Goal: Check status: Check status

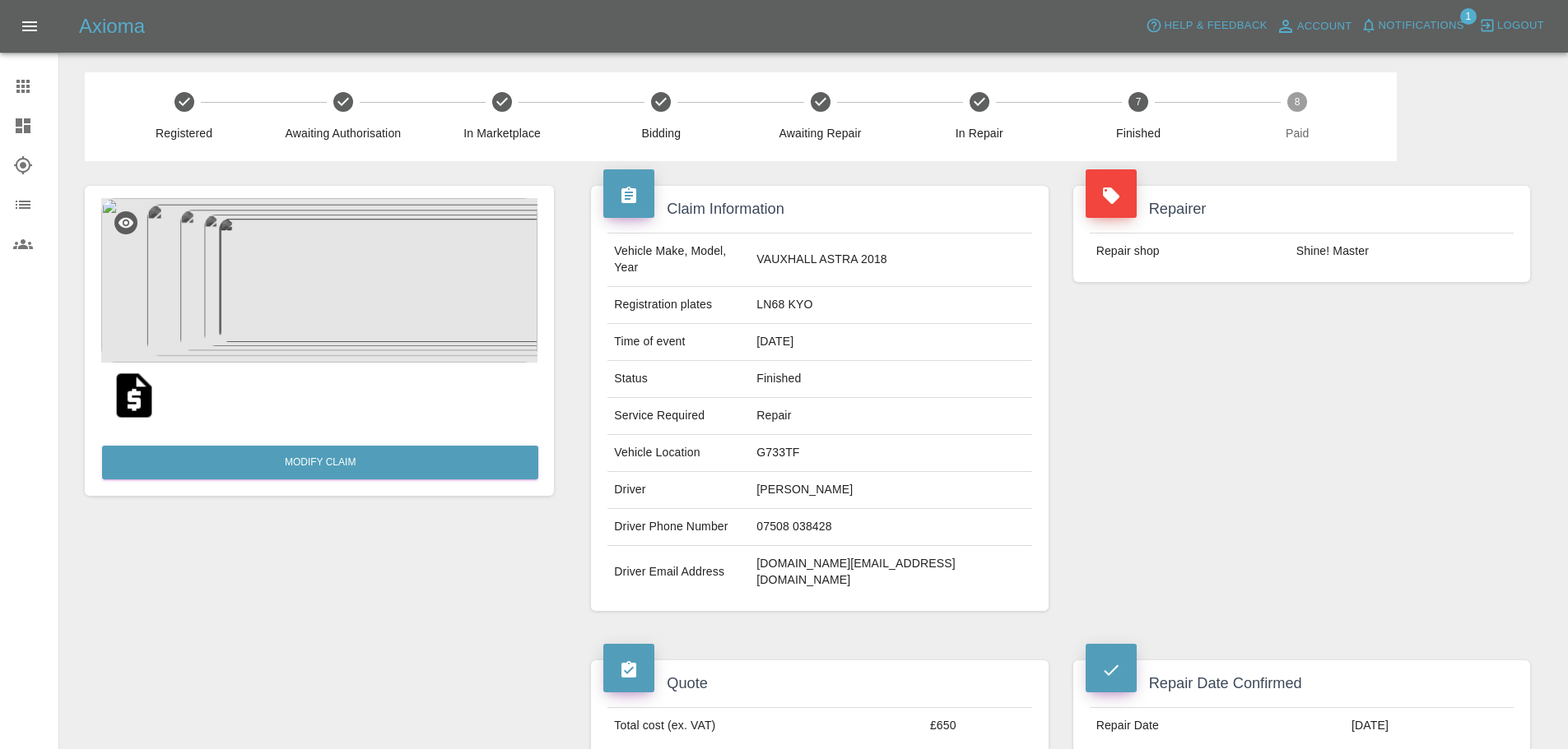
click at [1394, 26] on span "Notifications" at bounding box center [1421, 26] width 85 height 19
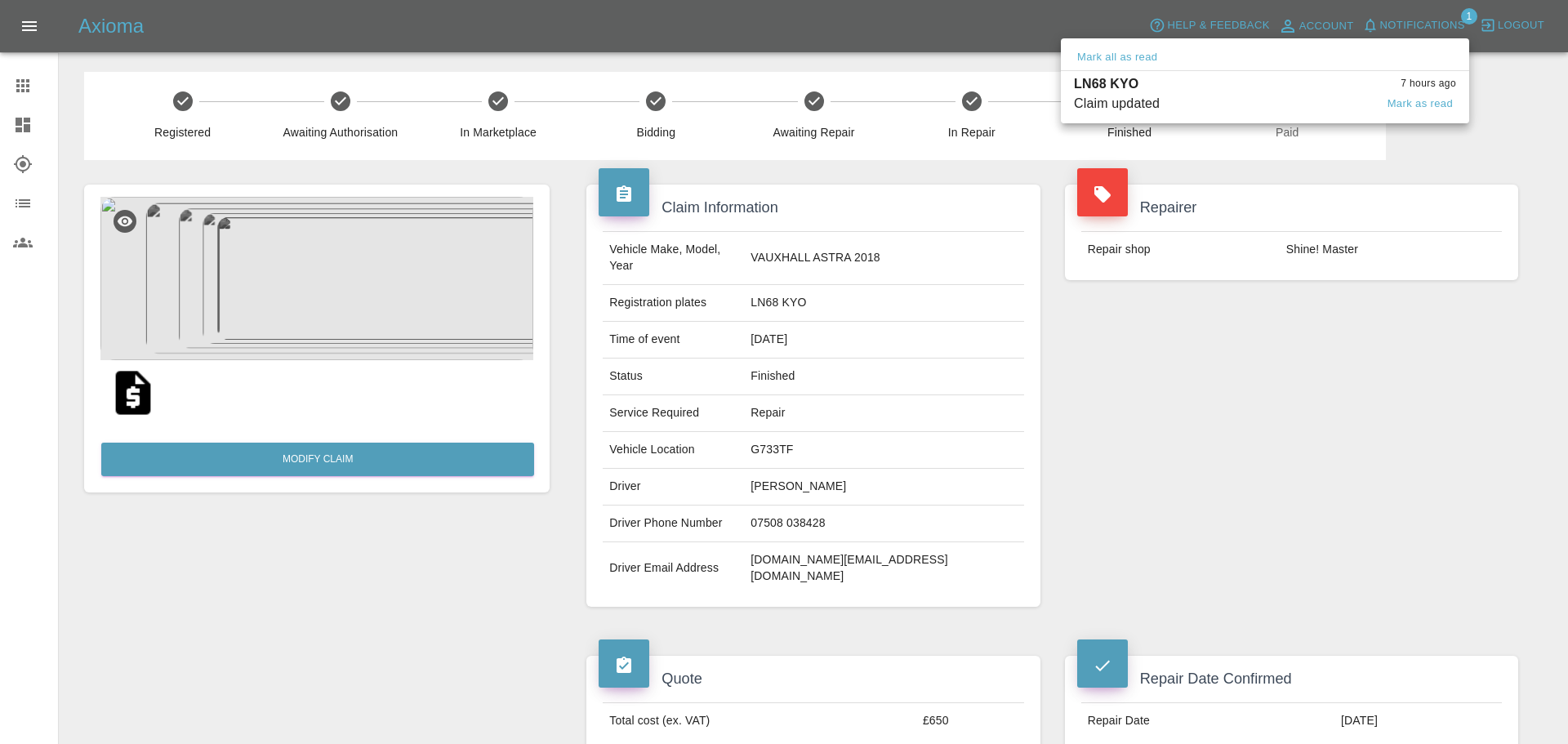
click at [1261, 102] on span "Claim updated" at bounding box center [1225, 103] width 301 height 20
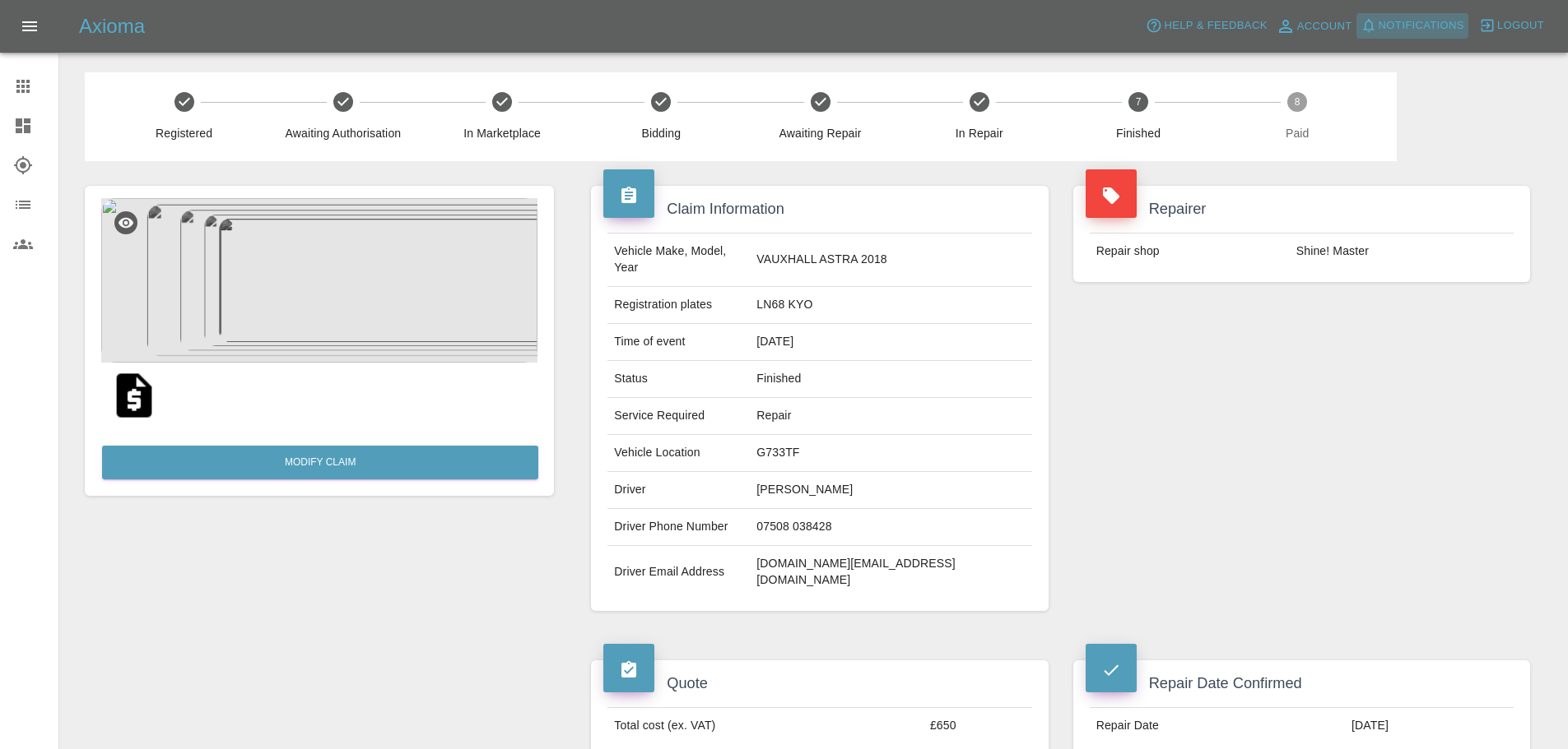
click at [1416, 33] on span "Notifications" at bounding box center [1421, 26] width 85 height 19
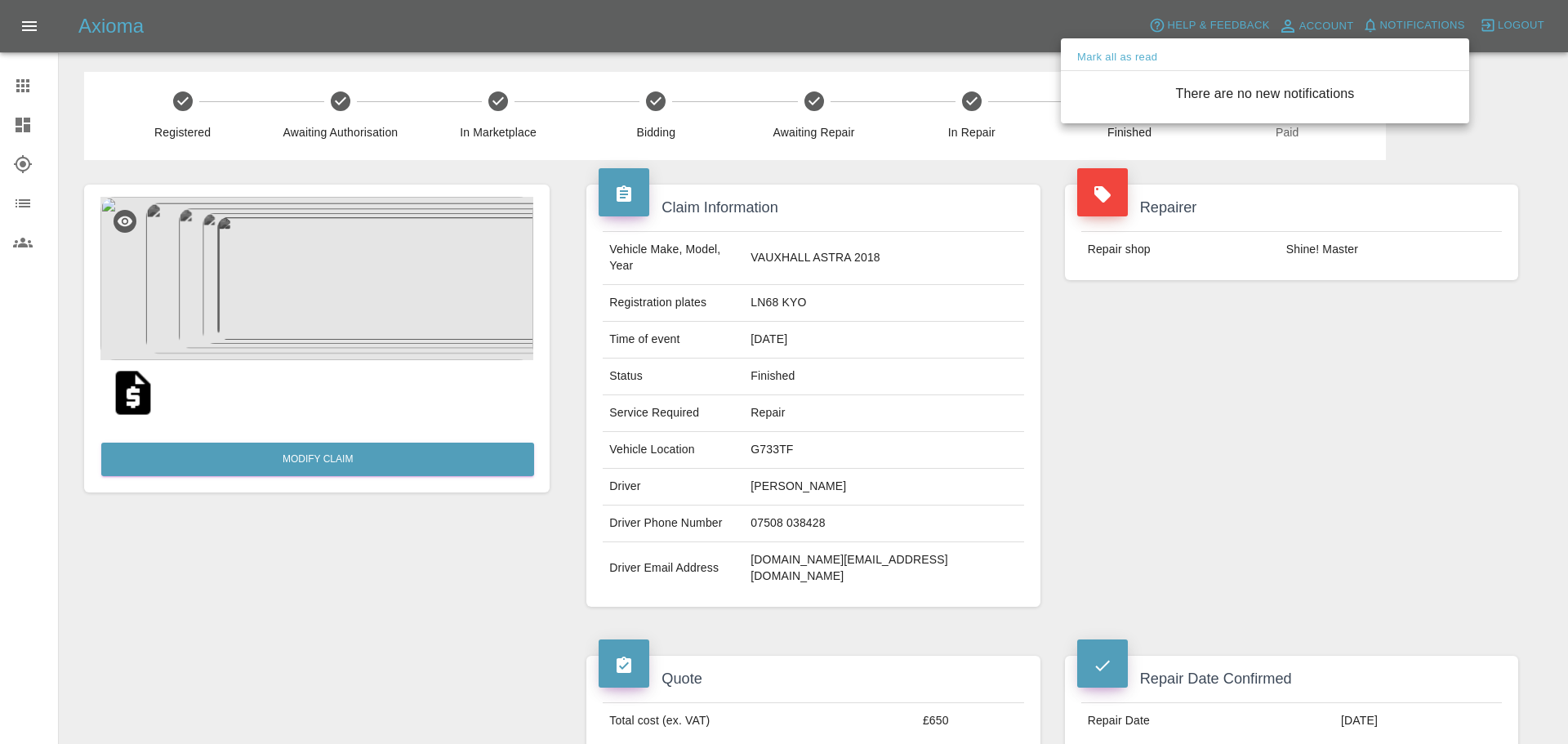
click at [27, 130] on div at bounding box center [784, 372] width 1568 height 744
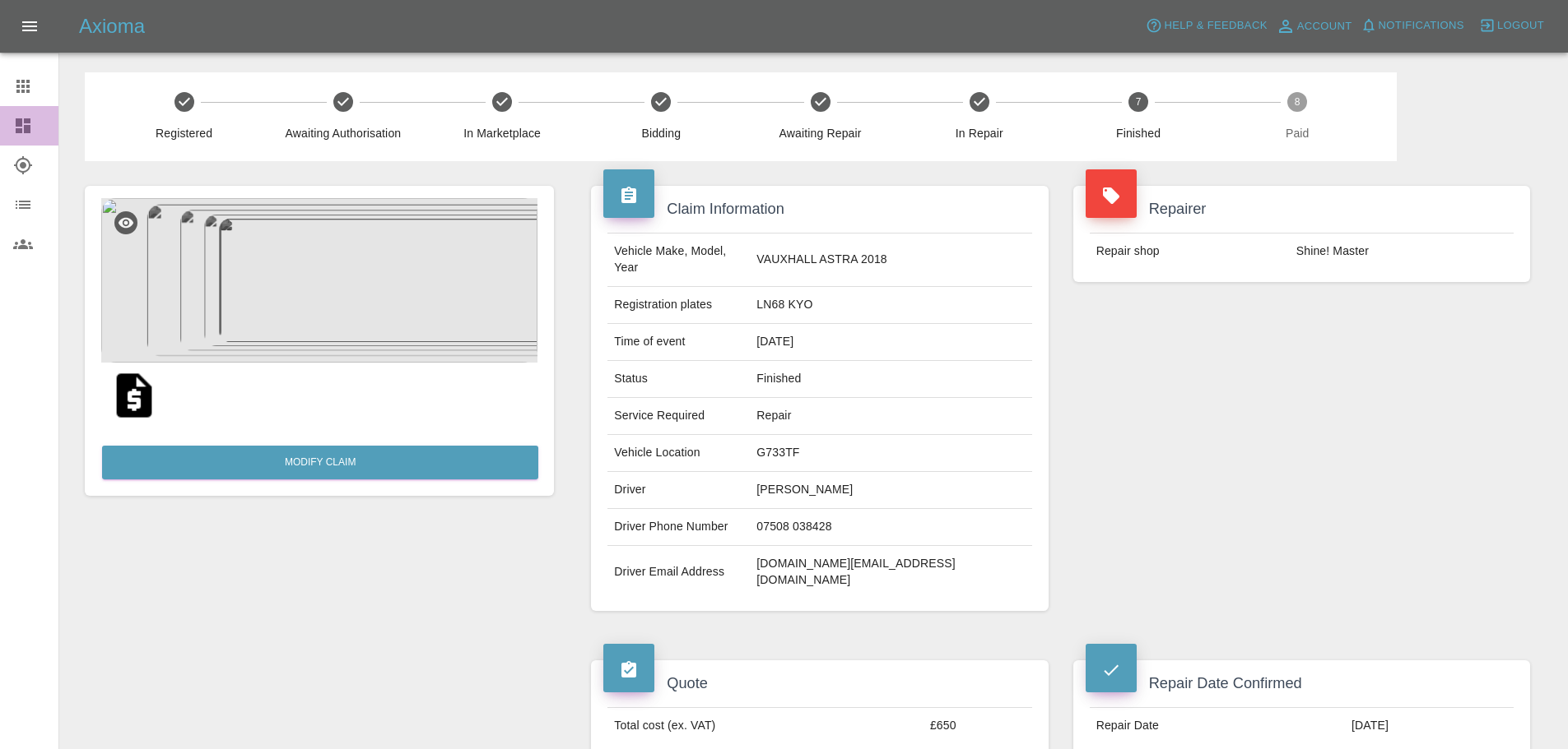
click at [25, 127] on icon at bounding box center [23, 126] width 15 height 15
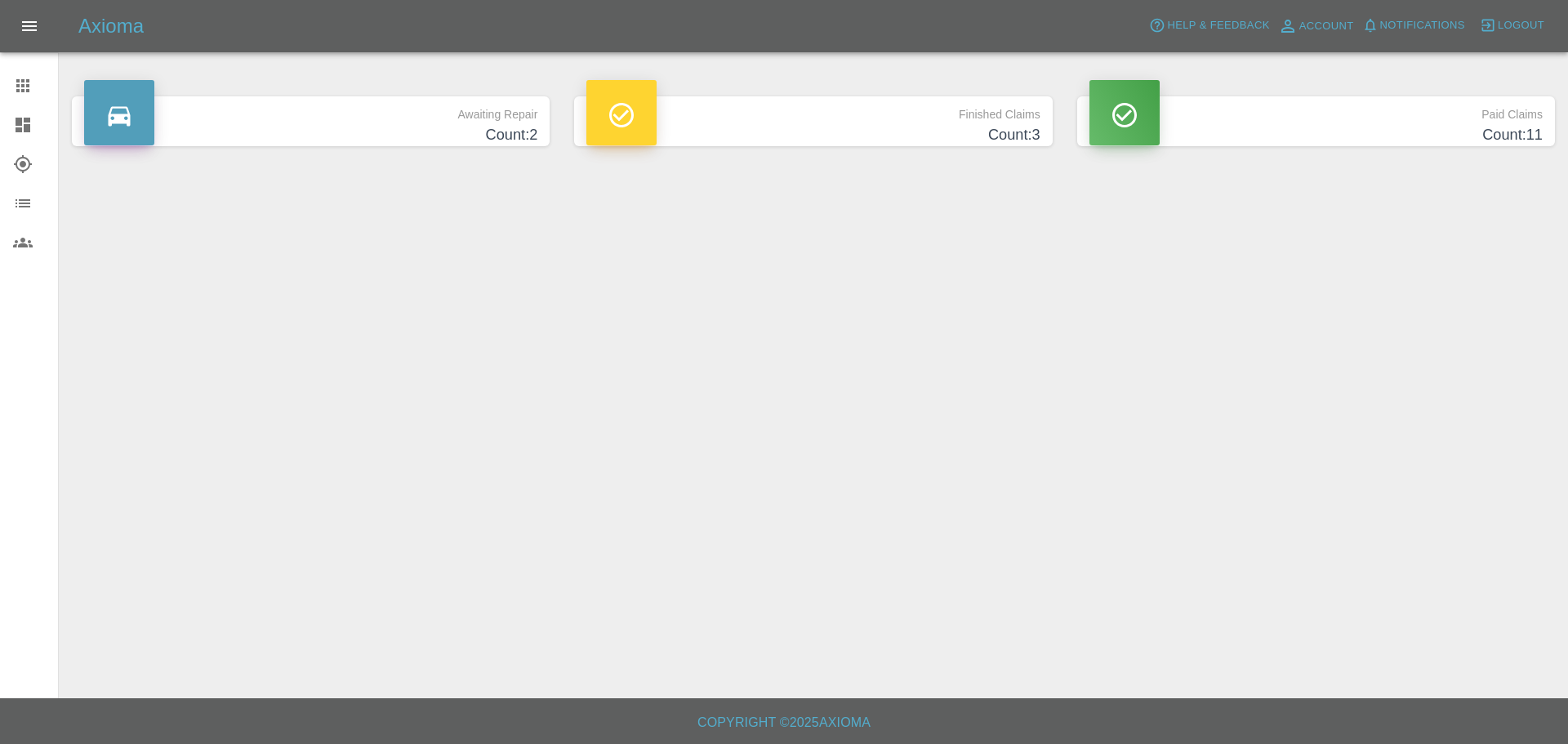
click at [454, 123] on p "Awaiting Repair" at bounding box center [311, 110] width 453 height 28
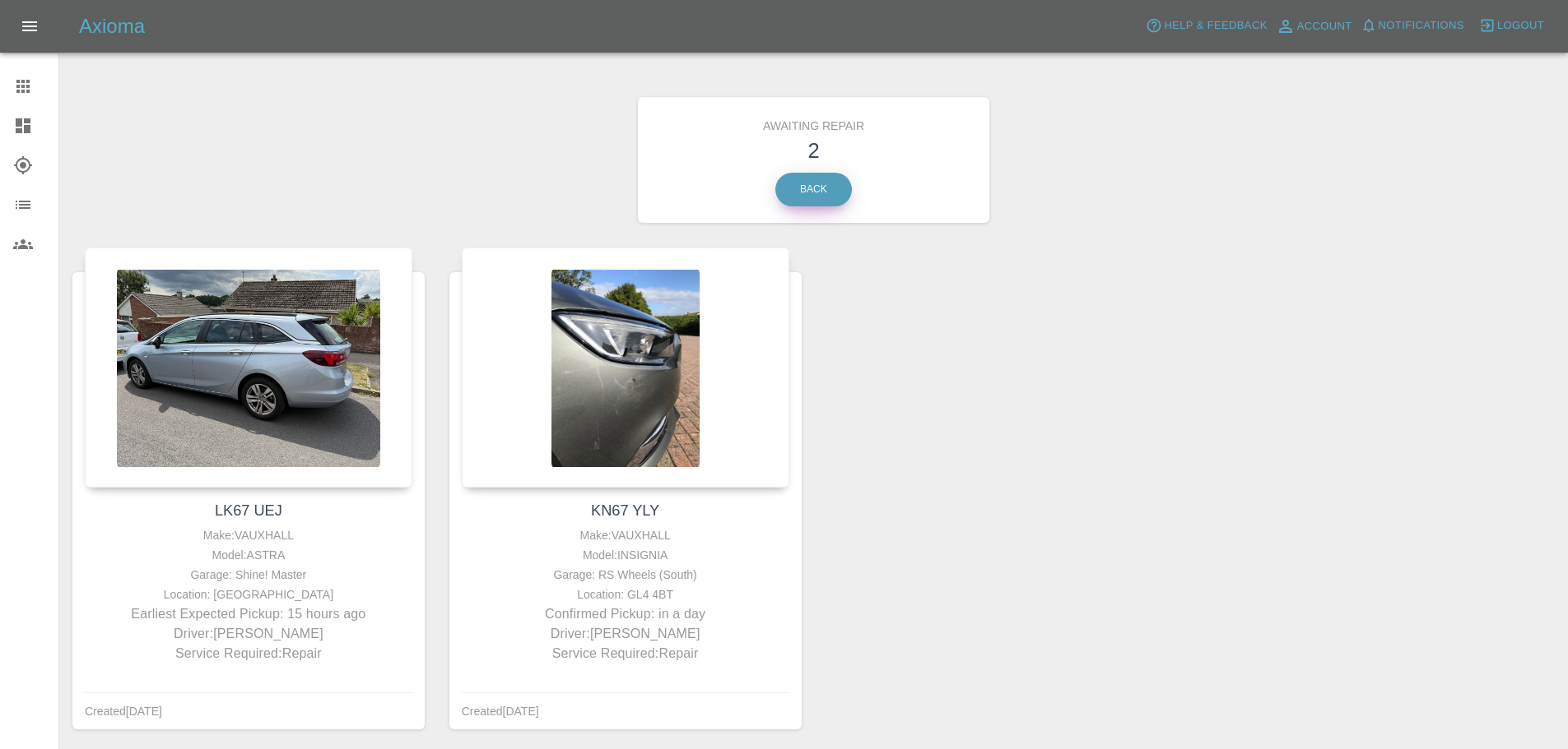
click at [812, 198] on link "Back" at bounding box center [813, 189] width 76 height 34
